Goal: Task Accomplishment & Management: Use online tool/utility

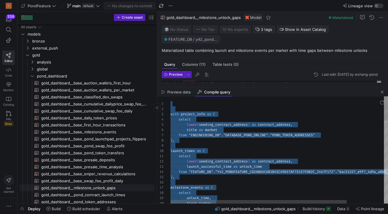
scroll to position [10, 10]
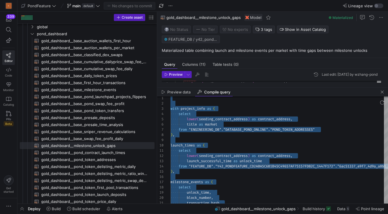
click at [164, 8] on div "PondFeature main default No changes to commit" at bounding box center [97, 6] width 154 height 8
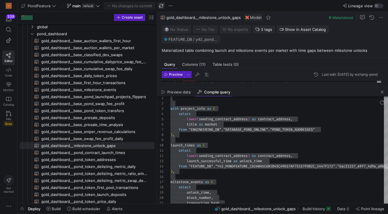
click at [160, 7] on span "button" at bounding box center [161, 5] width 7 height 7
click at [103, 147] on span "gold_dashboard__milestone_unlock_gaps​​​​​​​​​​" at bounding box center [94, 145] width 107 height 7
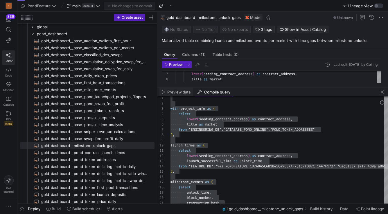
click at [183, 93] on span "Preview data" at bounding box center [178, 92] width 23 height 4
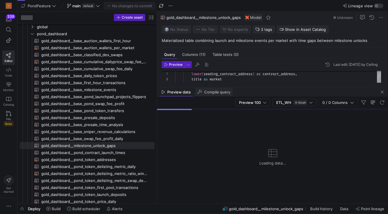
click at [212, 94] on div "Compile query" at bounding box center [214, 91] width 38 height 9
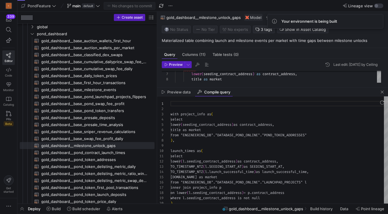
scroll to position [52, 0]
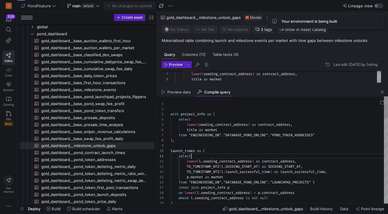
type textarea "with project_info as ( select lower(seeding_contract_address) as contract_addre…"
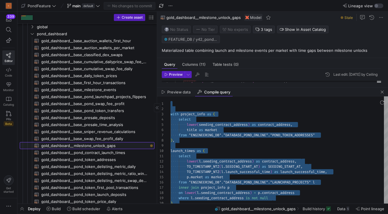
click at [110, 146] on span "gold_dashboard__milestone_unlock_gaps​​​​​​​​​​" at bounding box center [94, 145] width 107 height 7
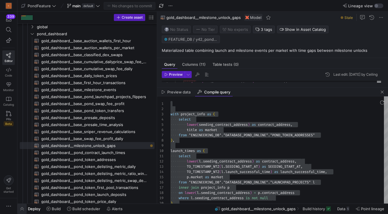
click at [26, 206] on span "button" at bounding box center [21, 208] width 9 height 10
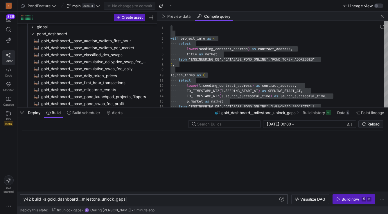
scroll to position [0, 103]
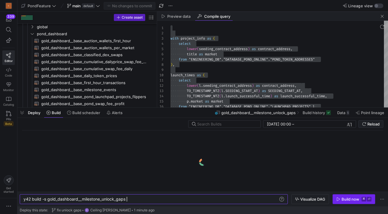
click at [349, 201] on div "Build now" at bounding box center [351, 198] width 18 height 5
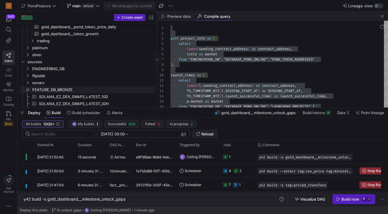
scroll to position [207, 0]
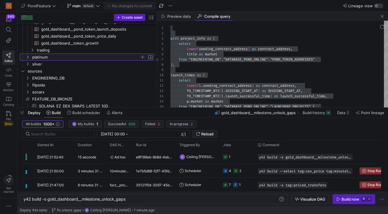
click at [77, 59] on span "platinum" at bounding box center [86, 57] width 108 height 7
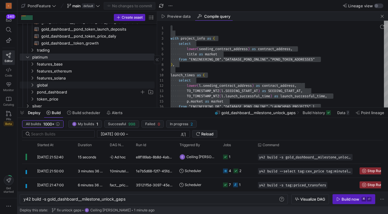
click at [58, 92] on span "pond_dashboard" at bounding box center [88, 92] width 103 height 7
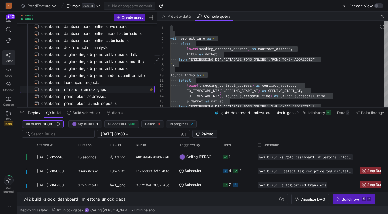
click at [66, 87] on span "dashboard__milestone_unlock_gaps​​​​​​​​​​" at bounding box center [94, 89] width 107 height 7
type textarea "{{ config( materialized='view' ) }} select event_type, unlock_time, previous_un…"
type textarea "y42 build -s dashboard__milestone_unlock_gaps"
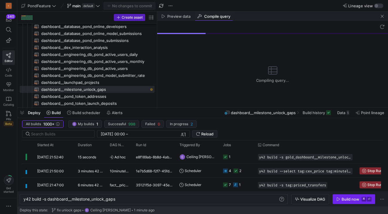
click at [341, 200] on span "Build now ⌘ ⏎" at bounding box center [354, 198] width 35 height 5
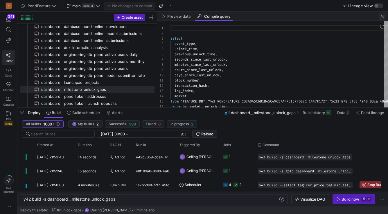
click at [384, 17] on span "button" at bounding box center [382, 16] width 7 height 7
